Goal: Book appointment/travel/reservation

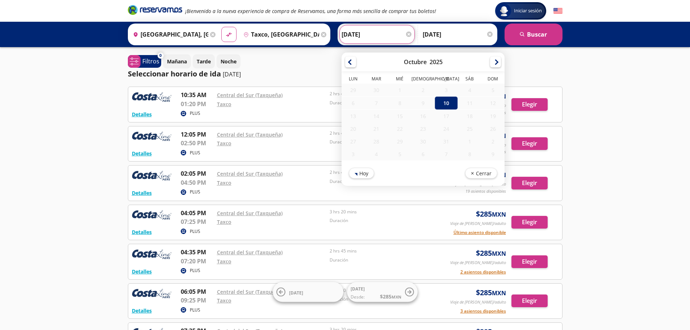
click at [361, 29] on input "[DATE]" at bounding box center [377, 34] width 71 height 18
click at [466, 102] on div "11" at bounding box center [469, 103] width 23 height 13
click at [469, 107] on div "11" at bounding box center [469, 103] width 23 height 13
click at [446, 102] on div "10" at bounding box center [446, 102] width 23 height 13
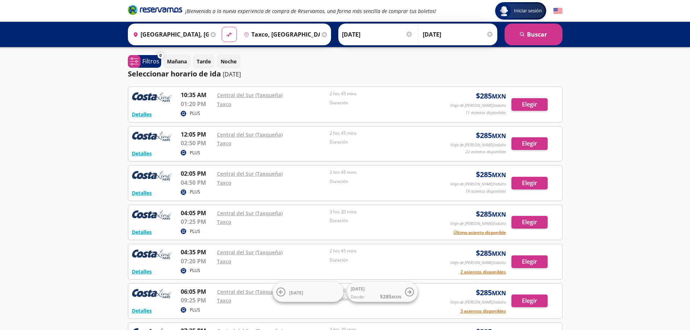
click at [459, 32] on input "[DATE]" at bounding box center [458, 34] width 71 height 18
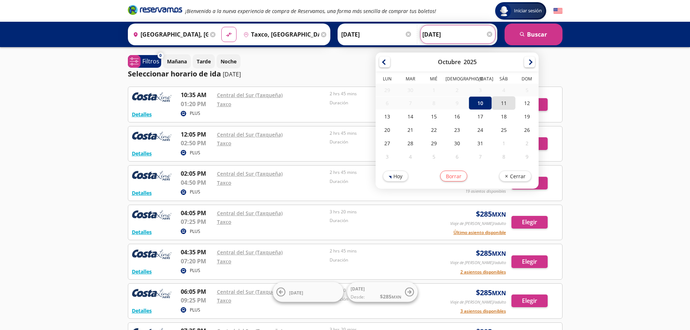
click at [502, 103] on div "11" at bounding box center [503, 102] width 23 height 13
type input "[DATE]"
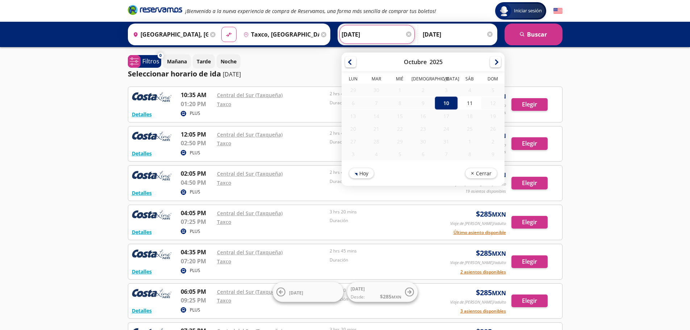
click at [379, 32] on input "[DATE]" at bounding box center [377, 34] width 71 height 18
click at [465, 99] on div "11" at bounding box center [469, 102] width 23 height 13
type input "[DATE]"
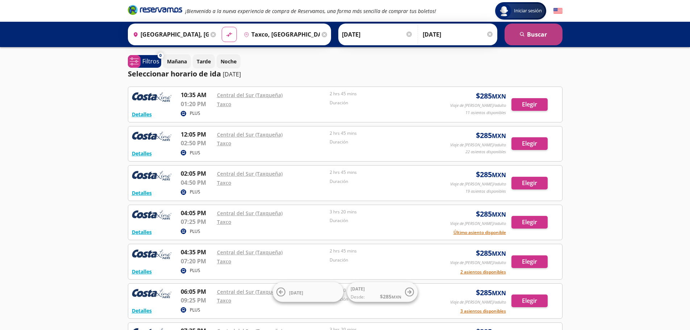
click at [519, 34] on button "search [GEOGRAPHIC_DATA]" at bounding box center [534, 35] width 58 height 22
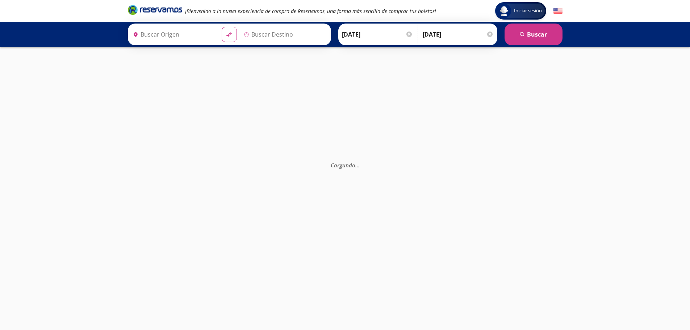
type input "[GEOGRAPHIC_DATA], [GEOGRAPHIC_DATA]"
type input "Taxco, [GEOGRAPHIC_DATA]"
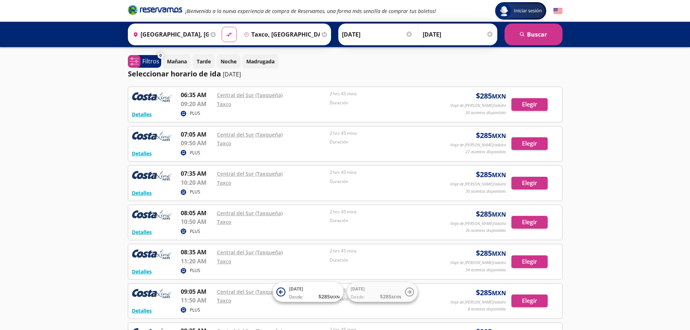
click at [641, 184] on div "Iniciar sesión Iniciar sesión ¡Bienvenido a la nueva experiencia de compra de R…" at bounding box center [345, 267] width 690 height 535
